Goal: Information Seeking & Learning: Compare options

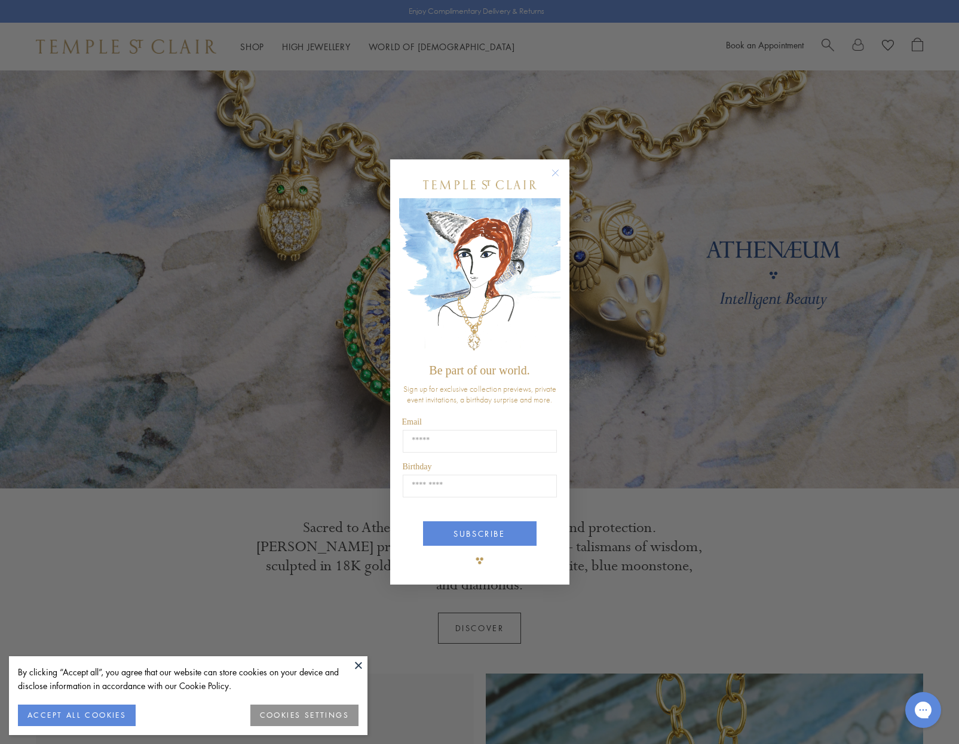
click at [550, 174] on circle "Close dialog" at bounding box center [555, 173] width 14 height 14
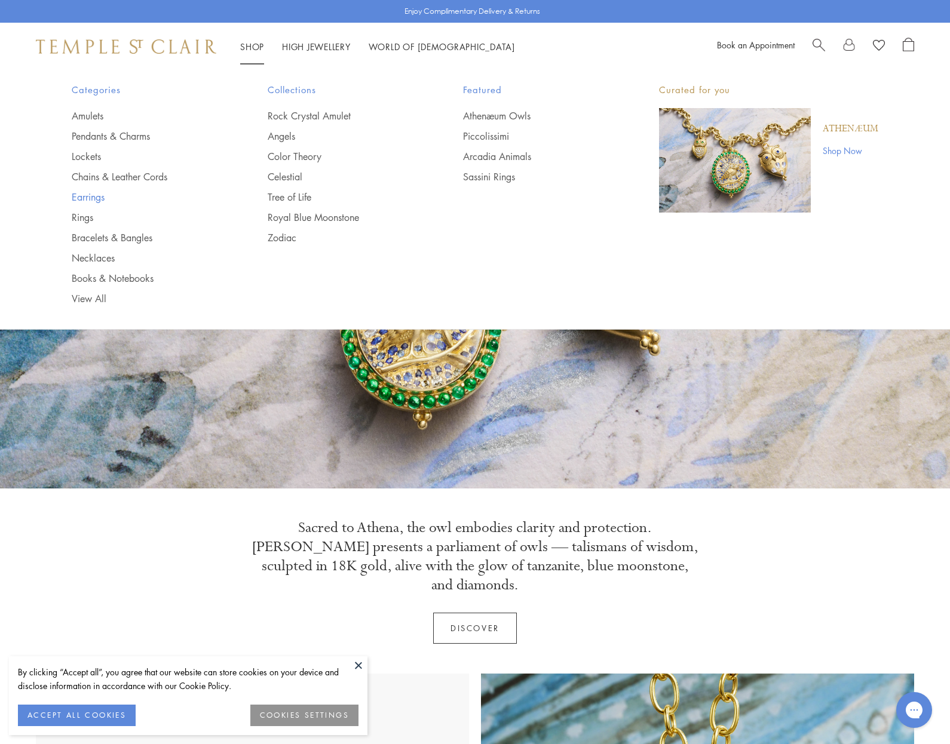
click at [92, 197] on link "Earrings" at bounding box center [146, 197] width 148 height 13
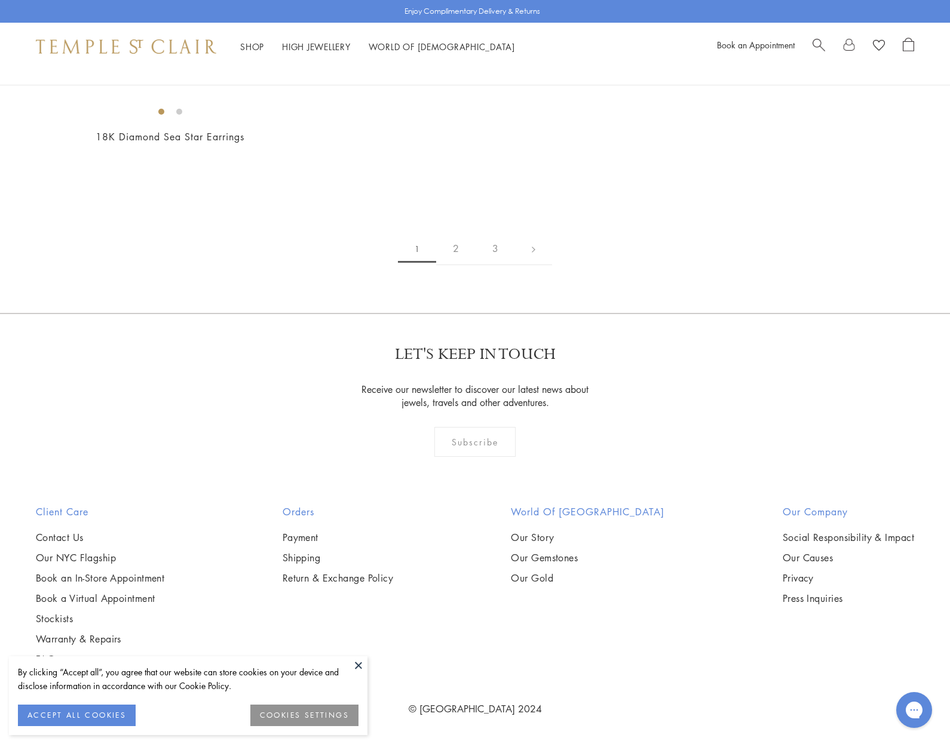
scroll to position [2472, 0]
click at [0, 0] on img at bounding box center [0, 0] width 0 height 0
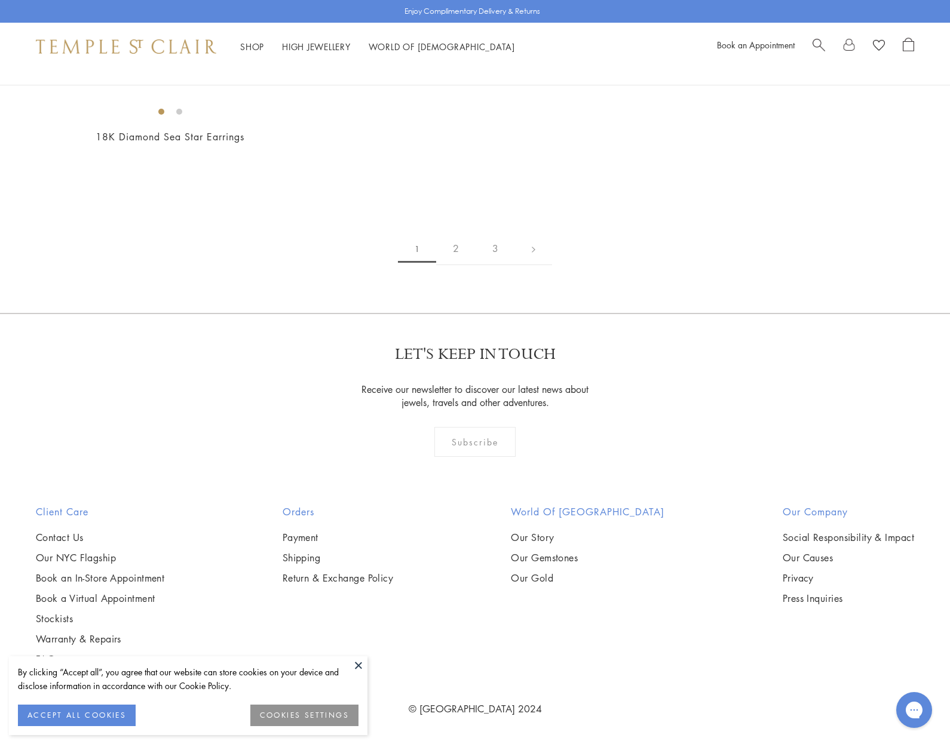
scroll to position [3102, 0]
click at [0, 0] on img at bounding box center [0, 0] width 0 height 0
click at [461, 265] on link "2" at bounding box center [455, 248] width 39 height 33
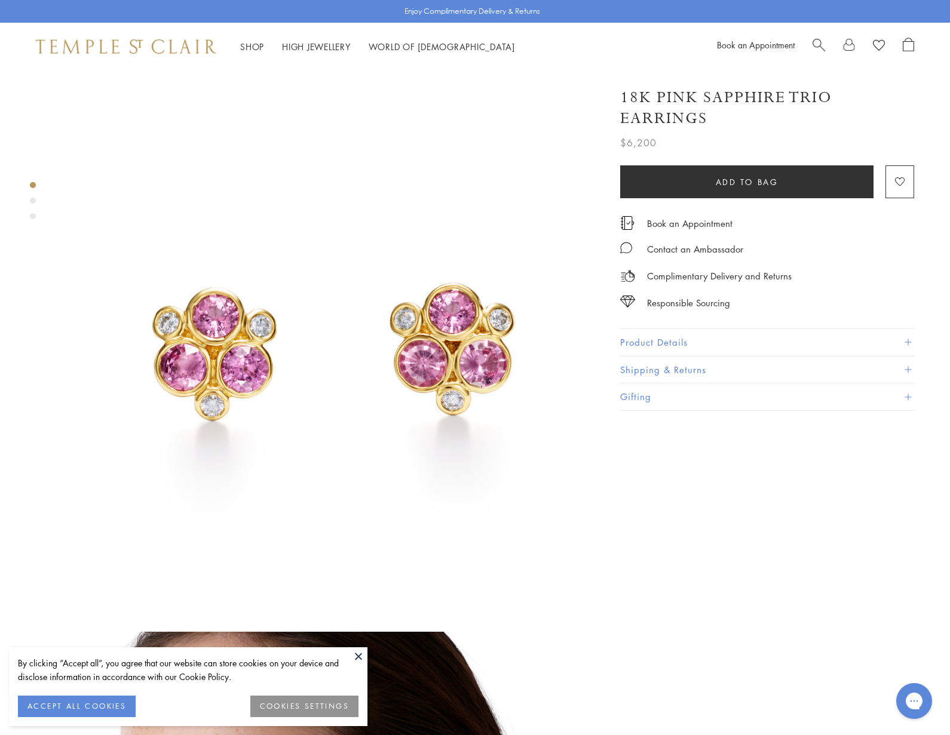
scroll to position [217, 0]
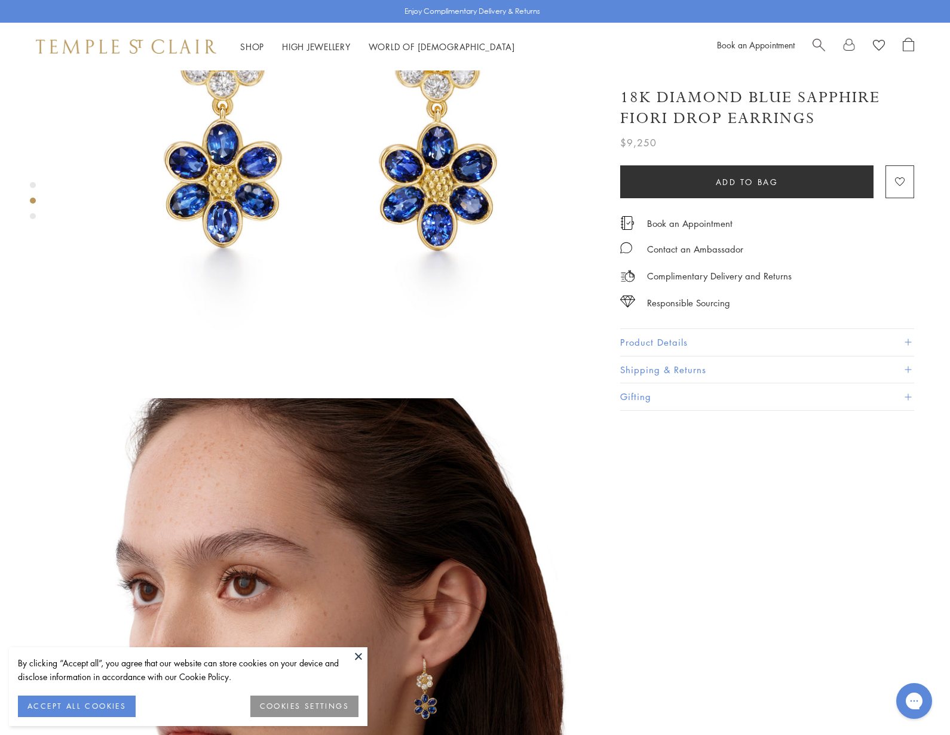
scroll to position [471, 0]
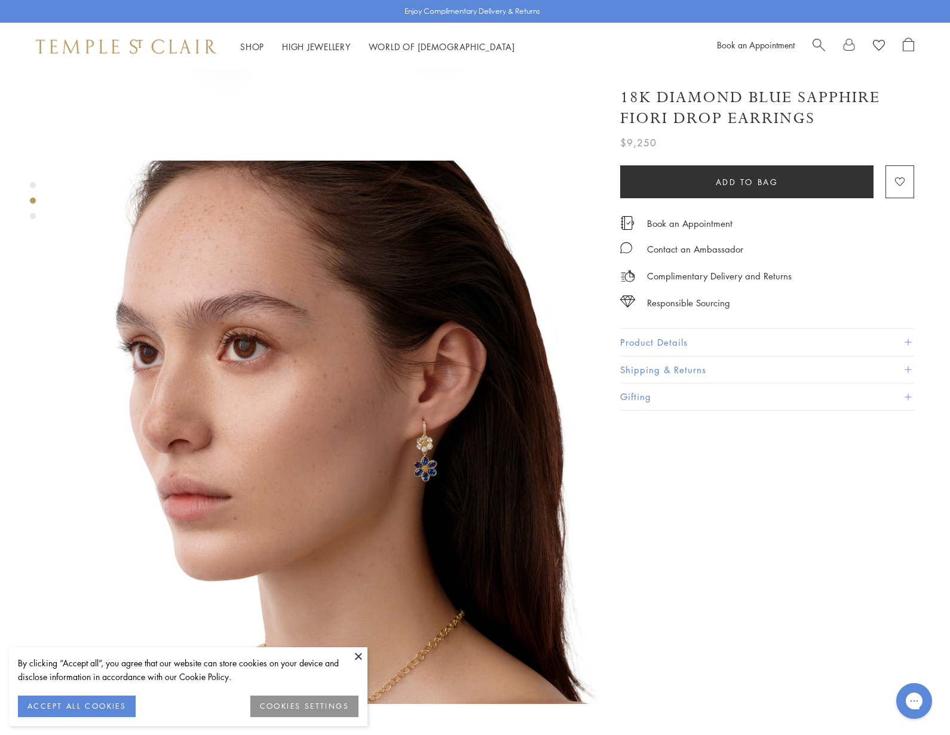
click at [421, 431] on img at bounding box center [332, 433] width 544 height 544
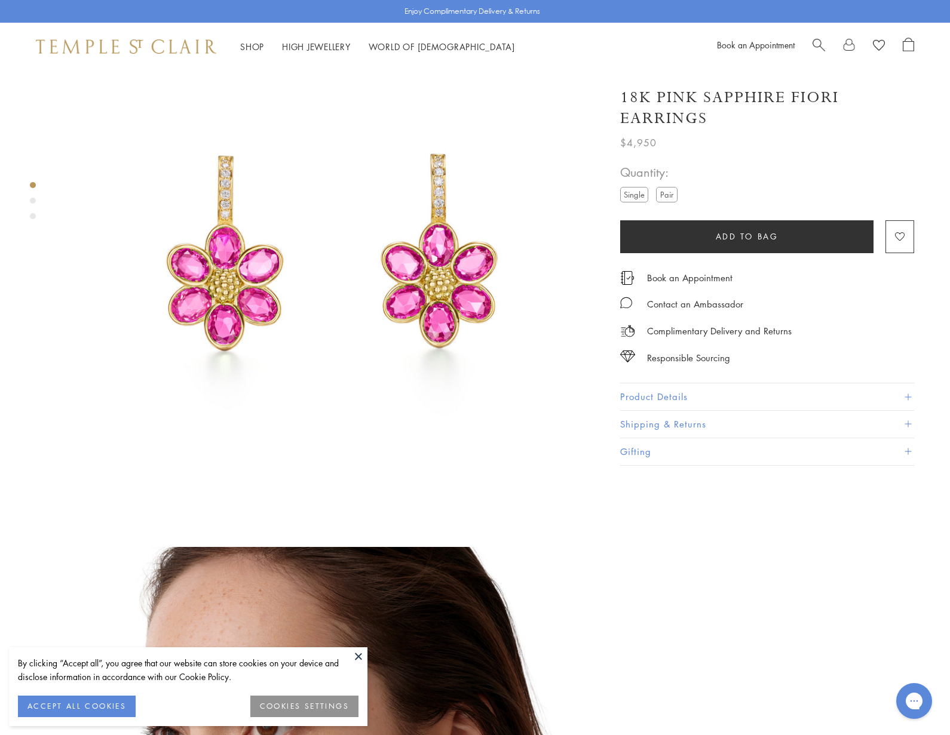
scroll to position [297, 0]
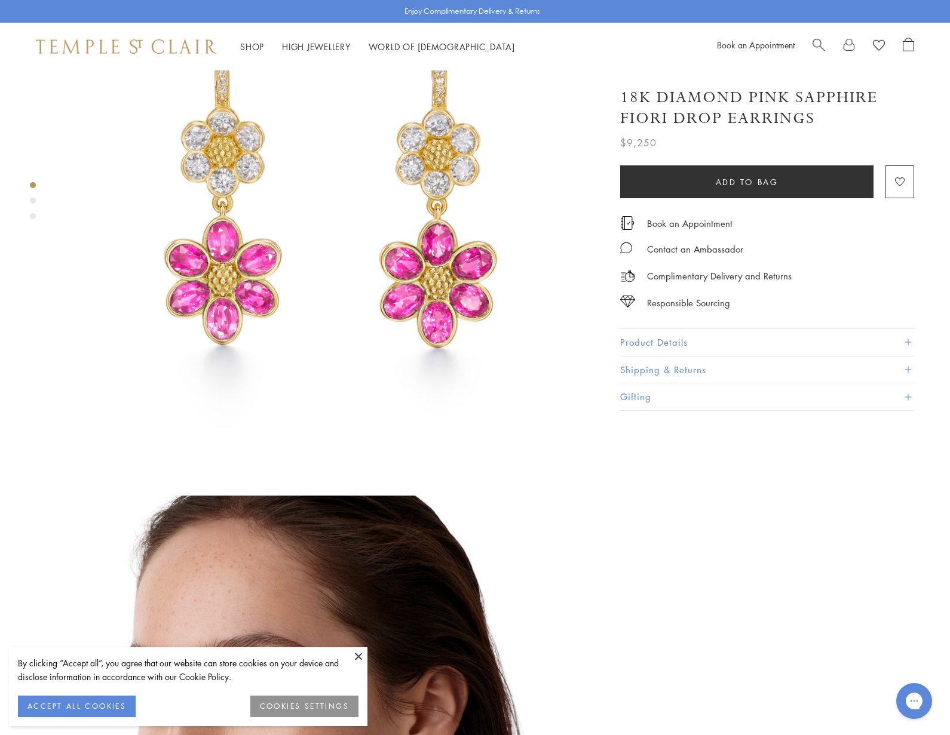
scroll to position [134, 0]
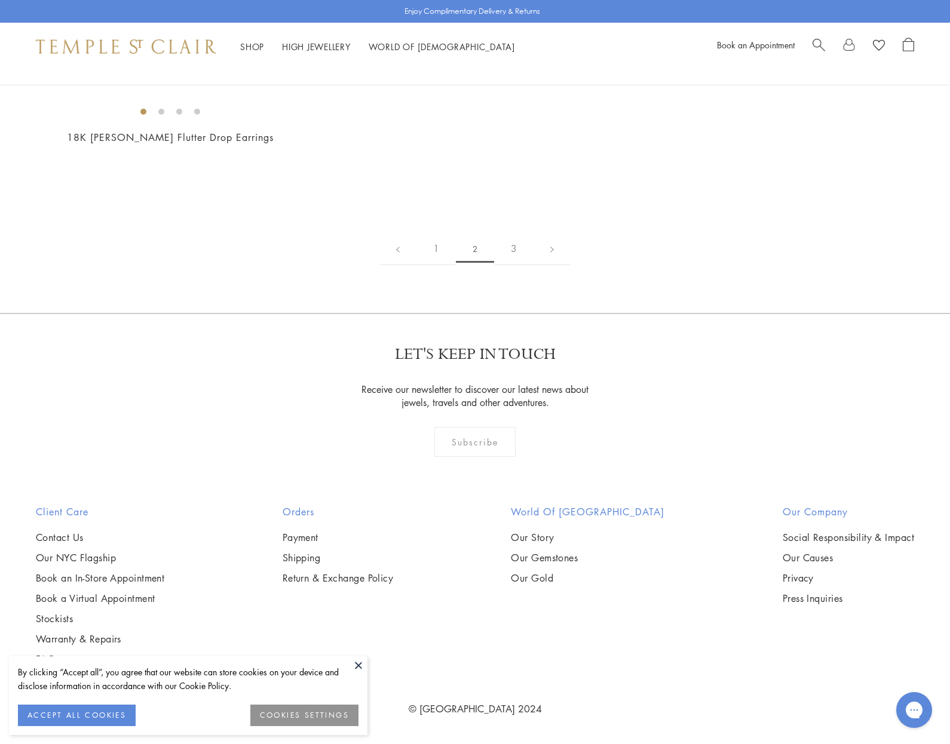
scroll to position [6116, 0]
click at [508, 244] on link "3" at bounding box center [513, 248] width 39 height 33
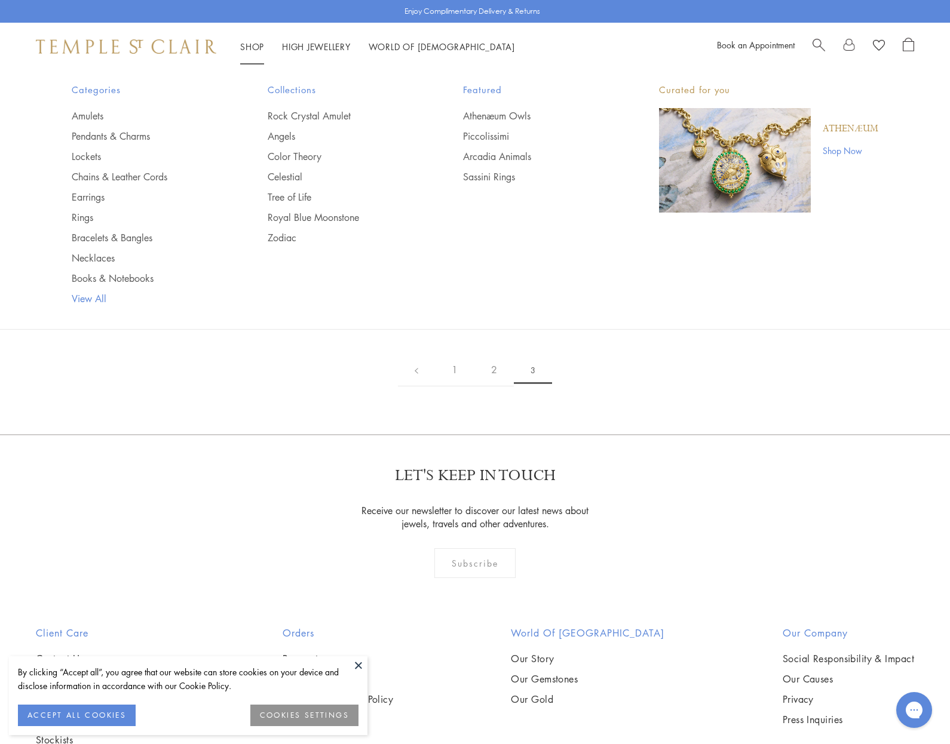
click at [85, 292] on link "View All" at bounding box center [146, 298] width 148 height 13
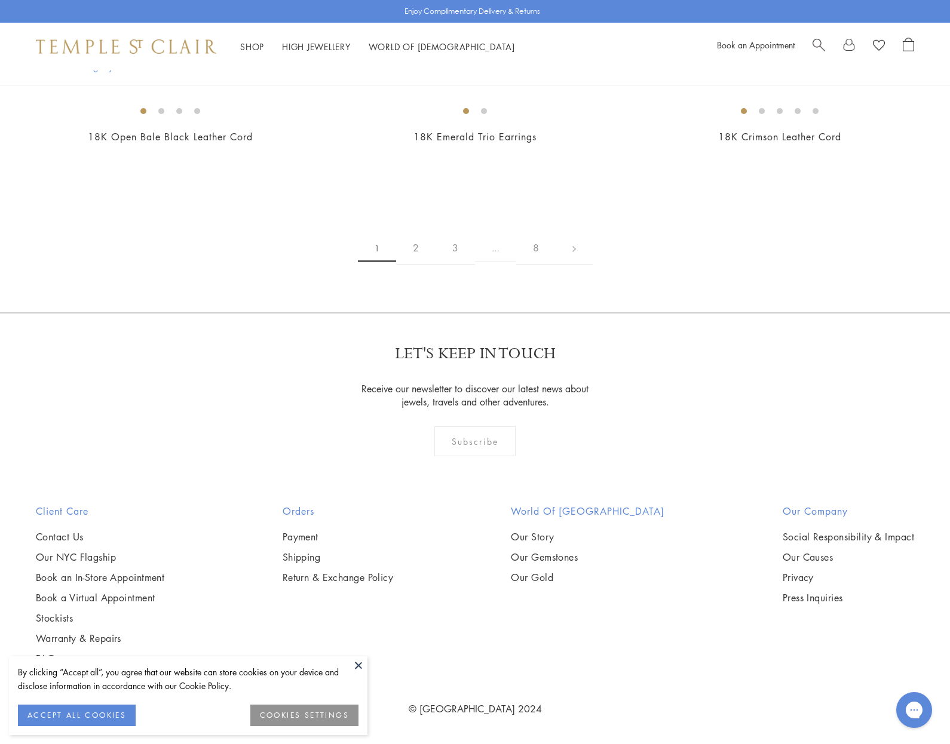
scroll to position [9498, 0]
click at [414, 265] on link "2" at bounding box center [415, 248] width 39 height 33
click at [454, 265] on link "3" at bounding box center [453, 248] width 39 height 33
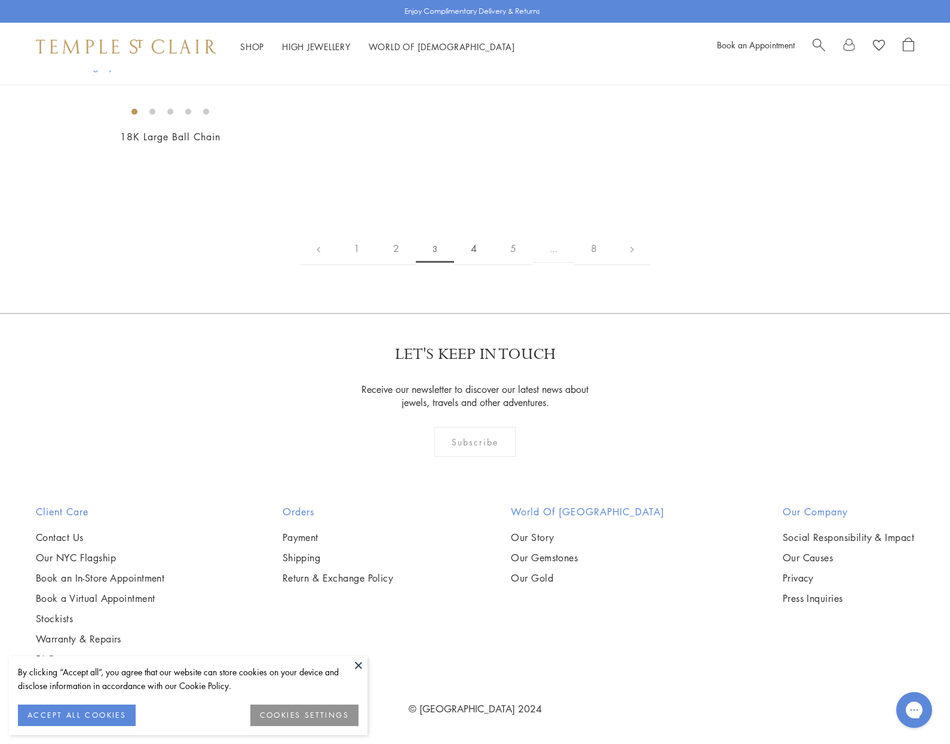
click at [476, 265] on link "4" at bounding box center [473, 248] width 39 height 33
click at [493, 247] on link "5" at bounding box center [493, 248] width 39 height 33
click at [536, 251] on link "6" at bounding box center [534, 248] width 39 height 33
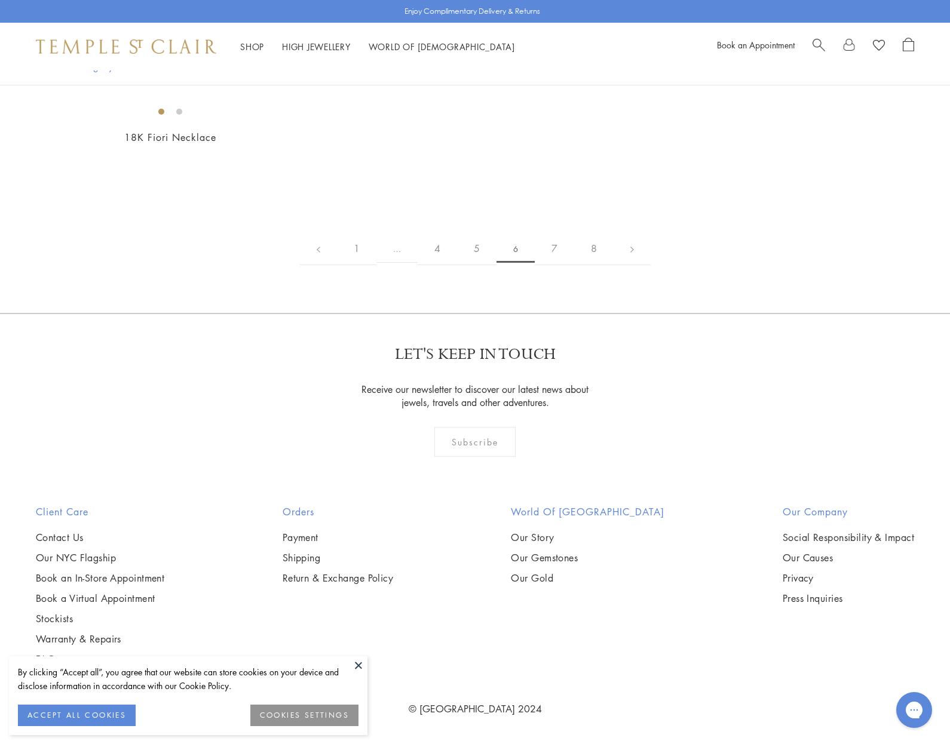
scroll to position [5811, 0]
click at [561, 265] on link "7" at bounding box center [554, 248] width 39 height 33
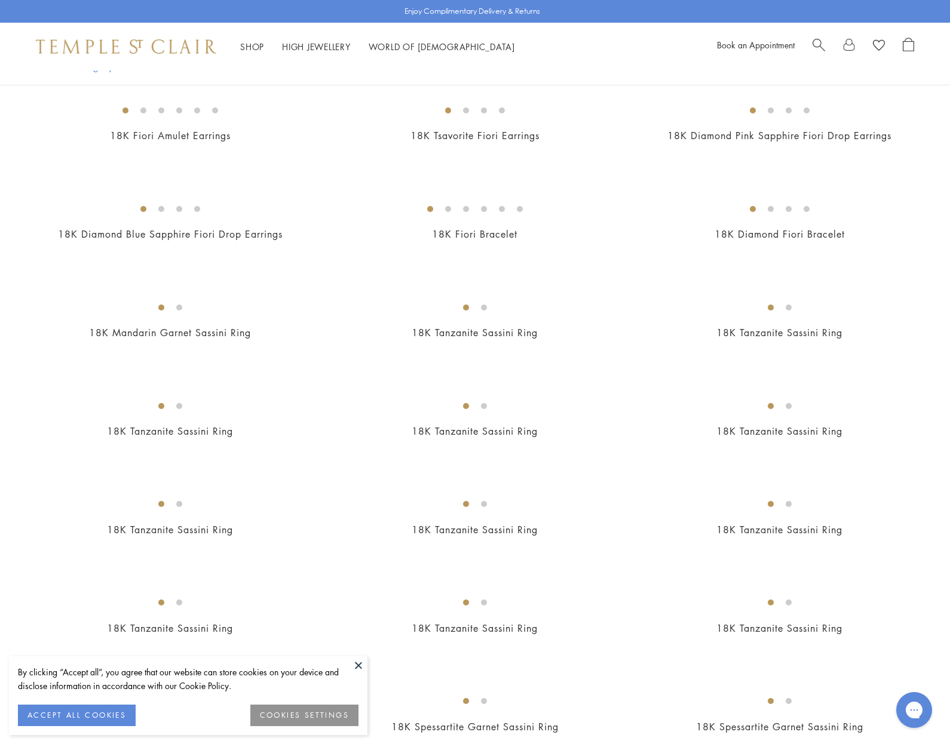
scroll to position [793, 0]
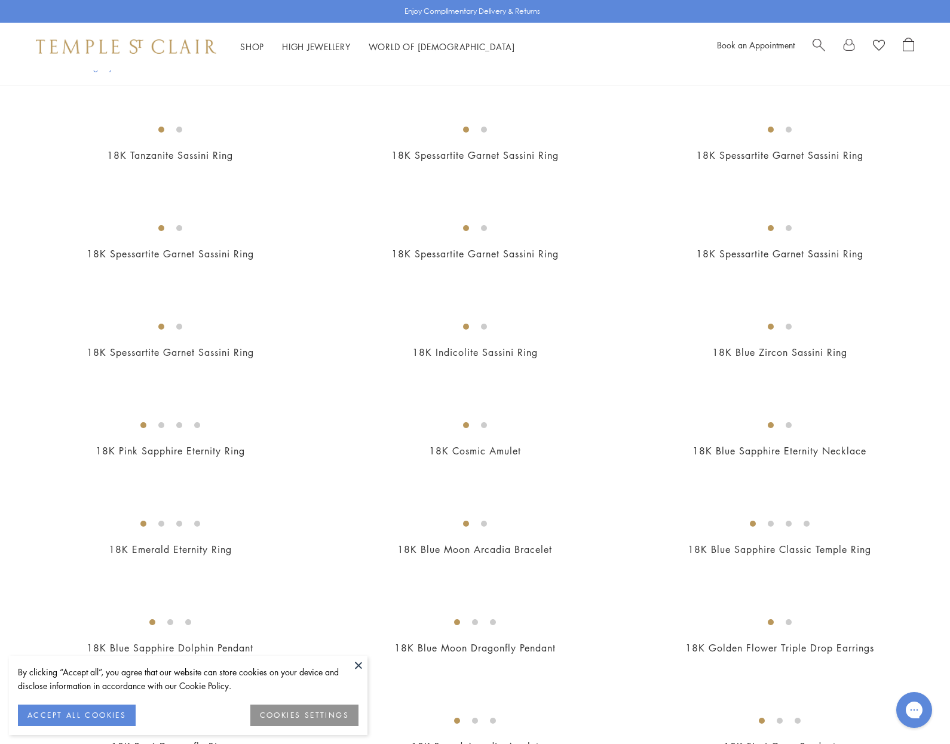
click at [0, 0] on img at bounding box center [0, 0] width 0 height 0
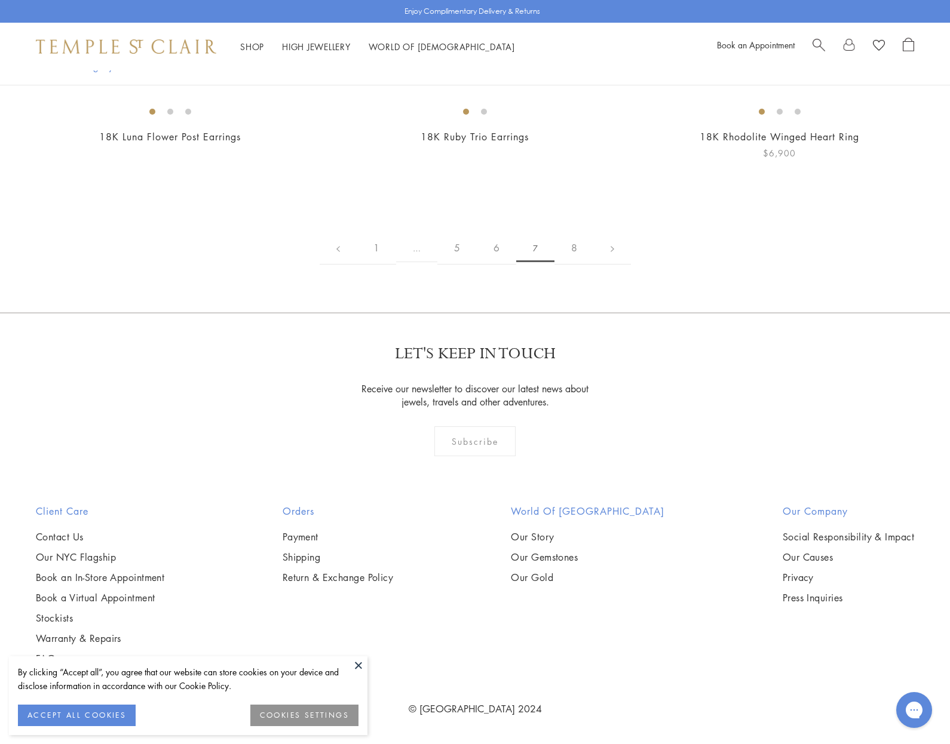
scroll to position [7550, 0]
click at [574, 246] on link "8" at bounding box center [573, 248] width 39 height 33
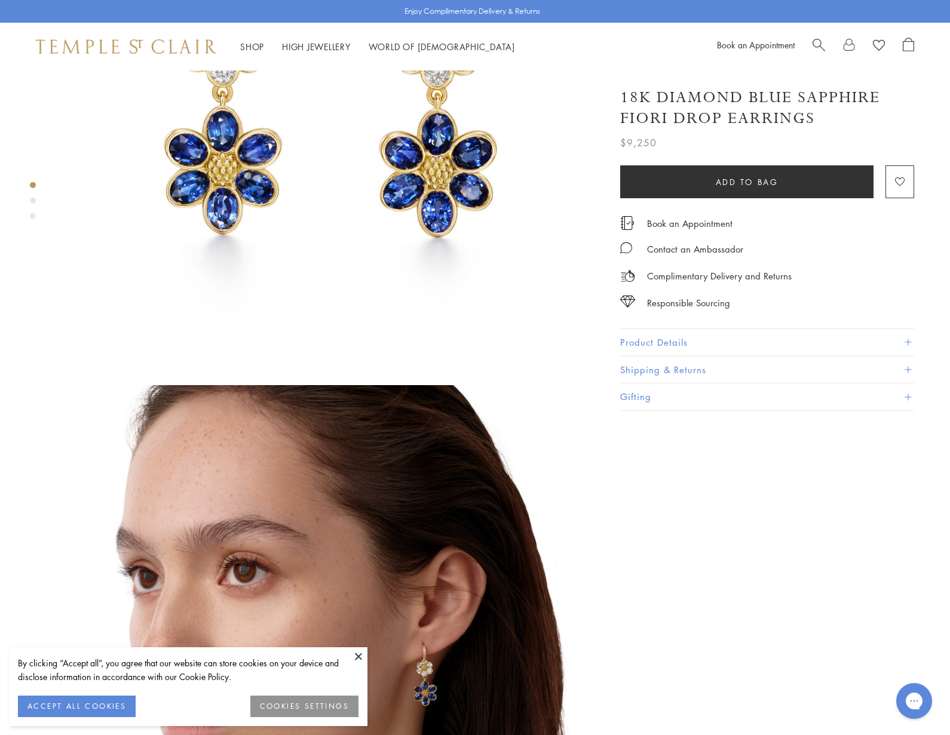
scroll to position [385, 0]
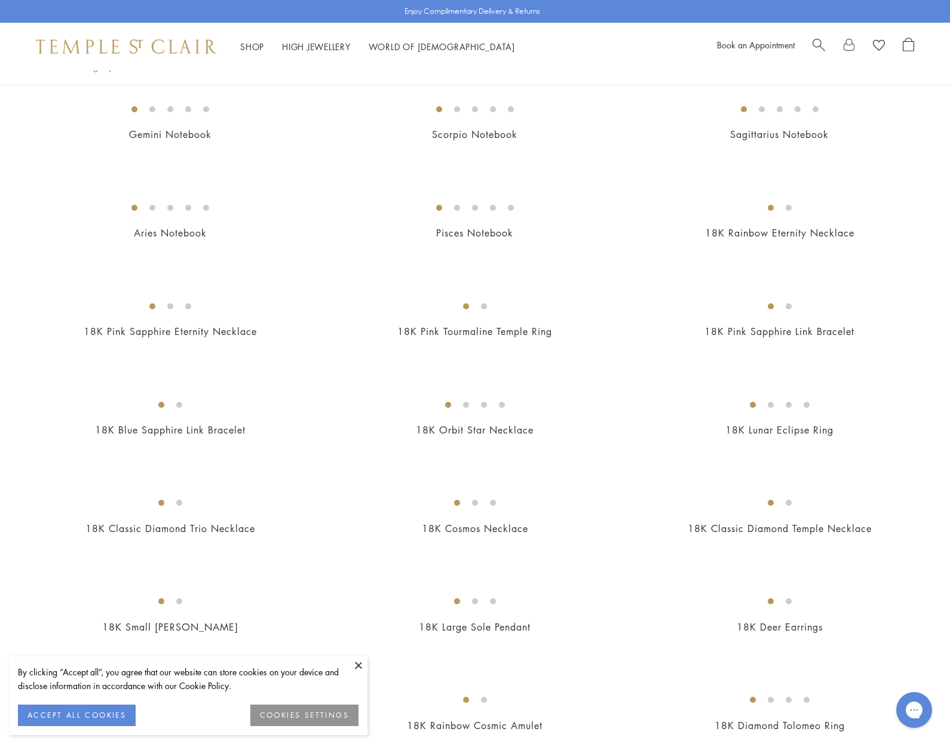
scroll to position [369, 0]
